Goal: Book appointment/travel/reservation

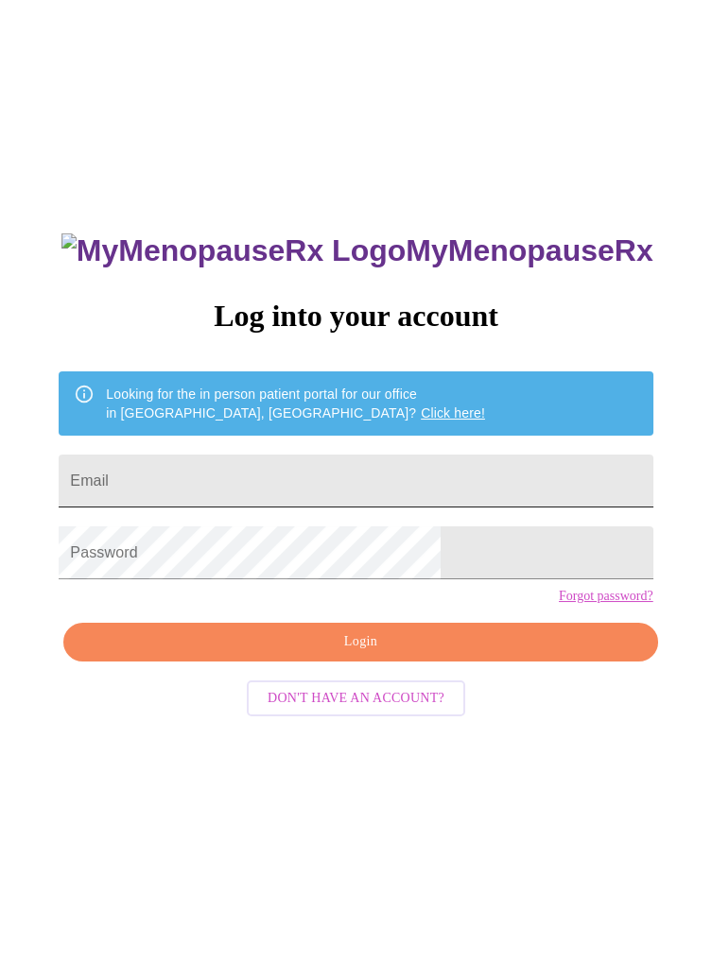
click at [459, 497] on input "Email" at bounding box center [356, 481] width 594 height 53
type input "kristen.foley@yahoo.com"
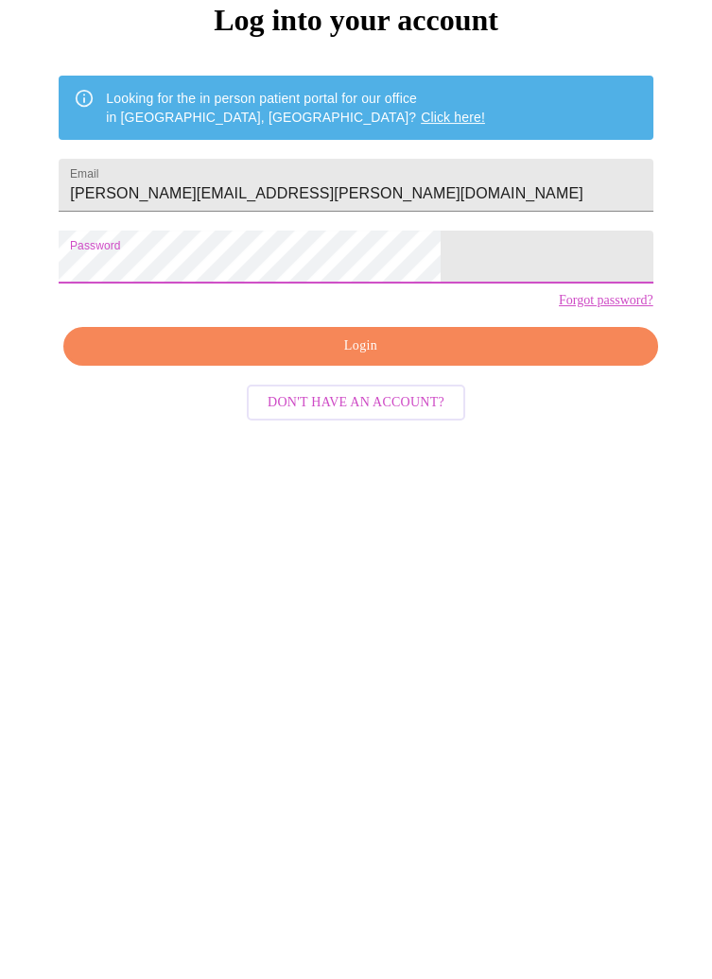
click at [395, 654] on span "Login" at bounding box center [360, 642] width 550 height 24
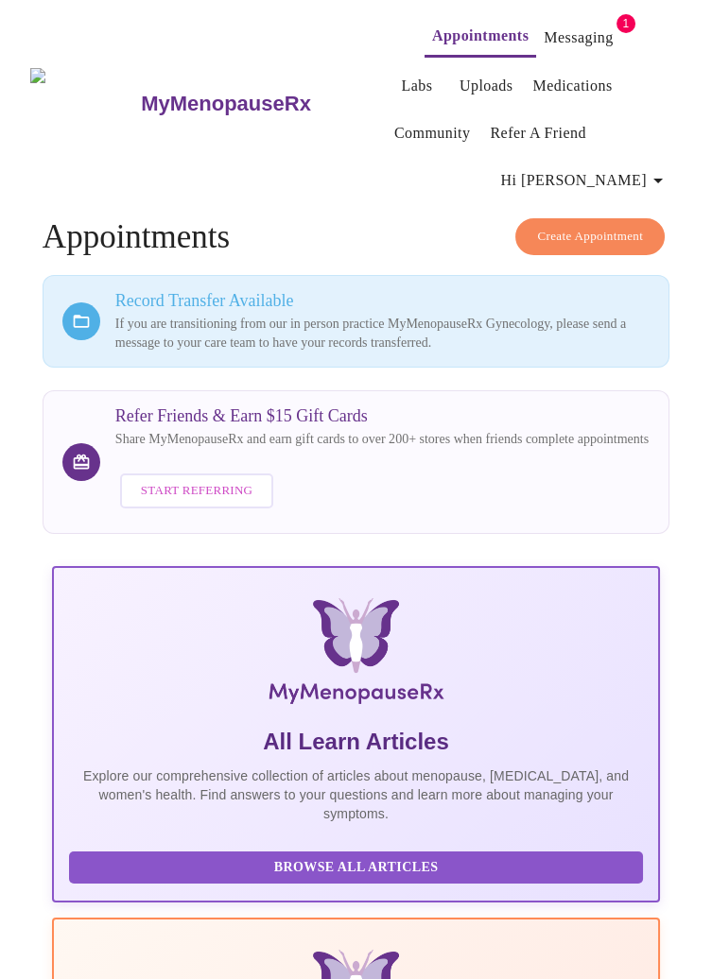
click at [454, 28] on link "Appointments" at bounding box center [480, 36] width 96 height 26
click at [554, 42] on link "Messaging" at bounding box center [577, 38] width 69 height 26
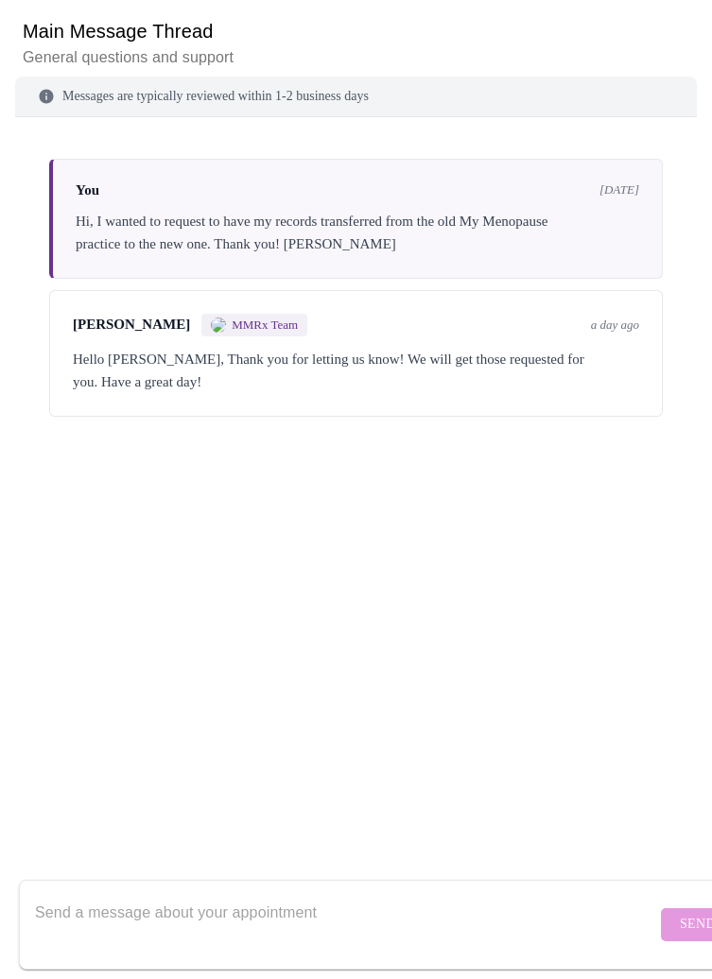
scroll to position [326, 0]
click at [512, 347] on div "Hello Kristen, Thank you for letting us know! We will get those requested for y…" at bounding box center [356, 369] width 566 height 45
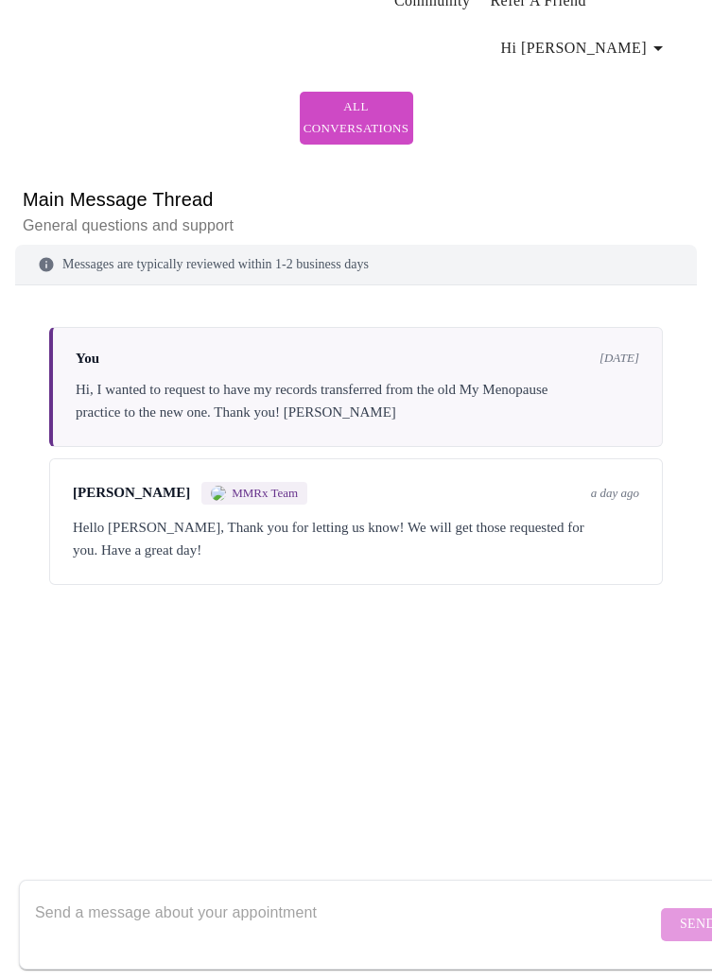
scroll to position [0, 0]
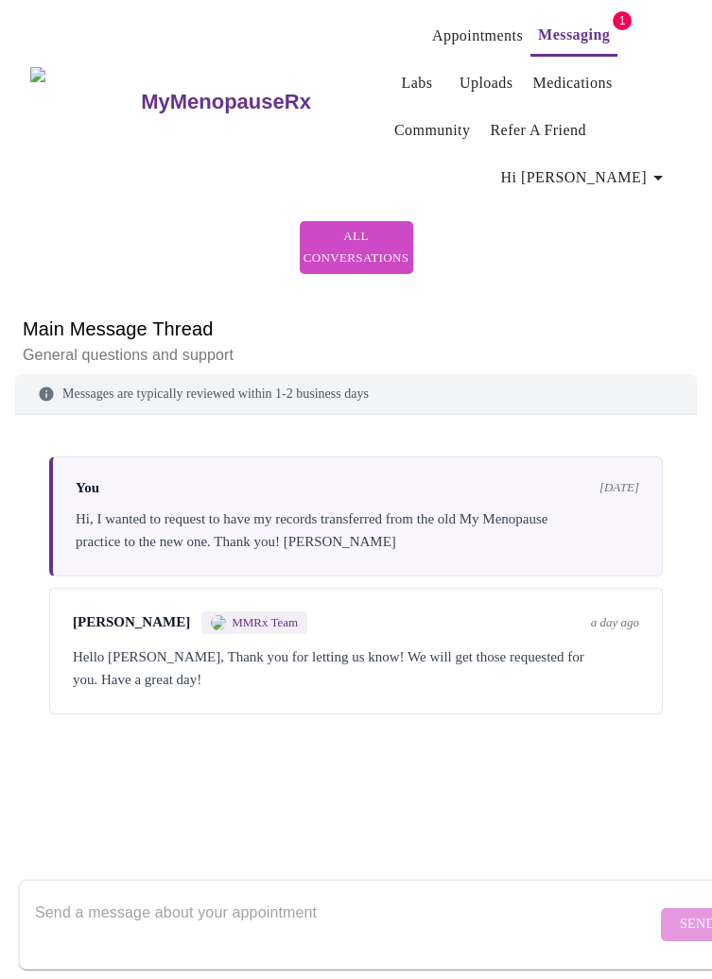
click at [445, 23] on link "Appointments" at bounding box center [477, 36] width 91 height 26
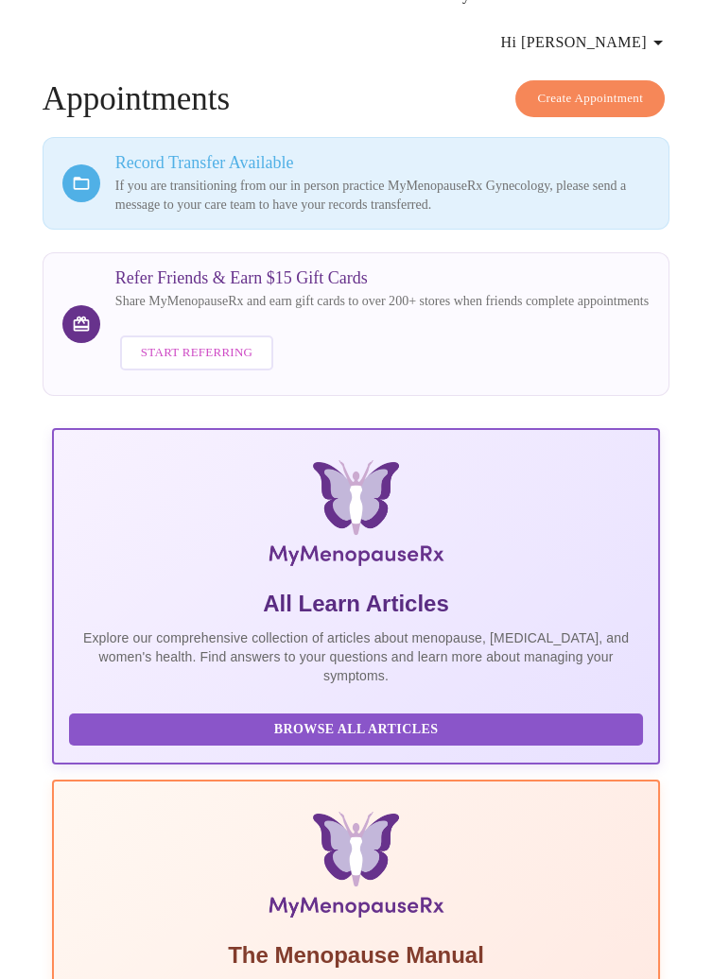
scroll to position [272, 0]
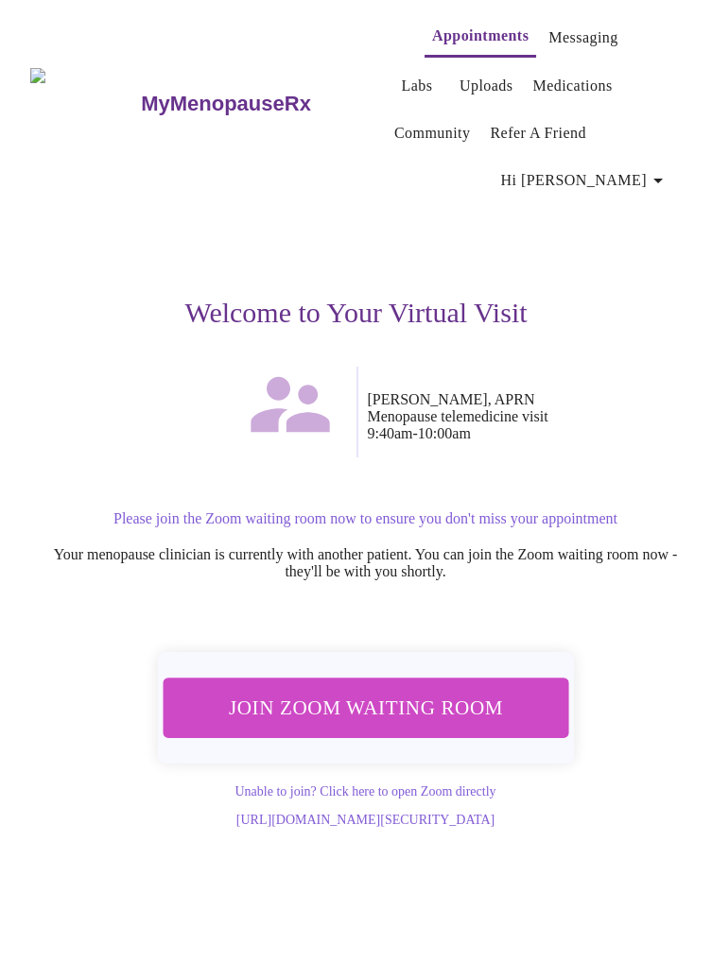
click at [481, 691] on span "Join Zoom Waiting Room" at bounding box center [364, 708] width 355 height 35
